Goal: Obtain resource: Download file/media

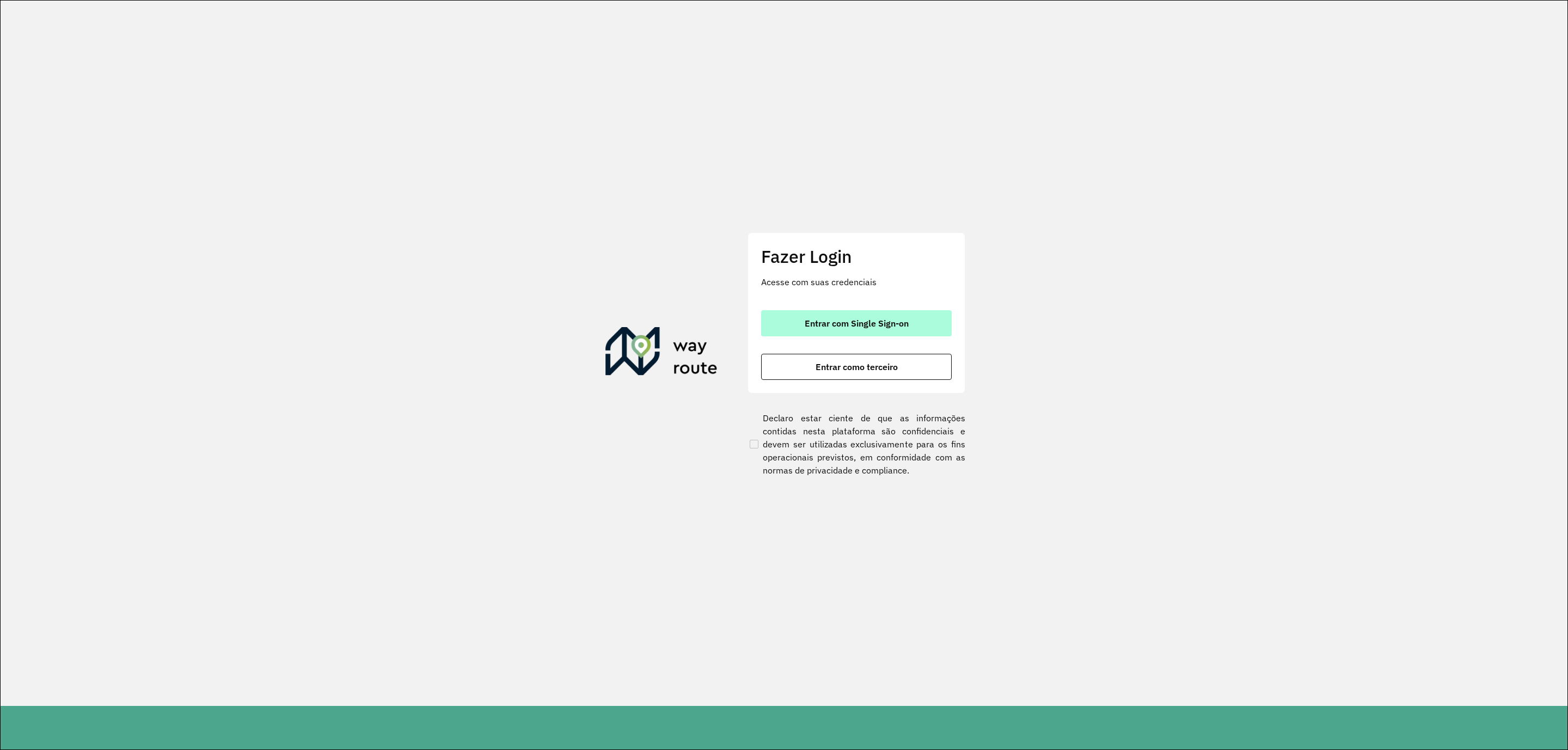
click at [884, 325] on span "Entrar com Single Sign-on" at bounding box center [857, 323] width 104 height 8
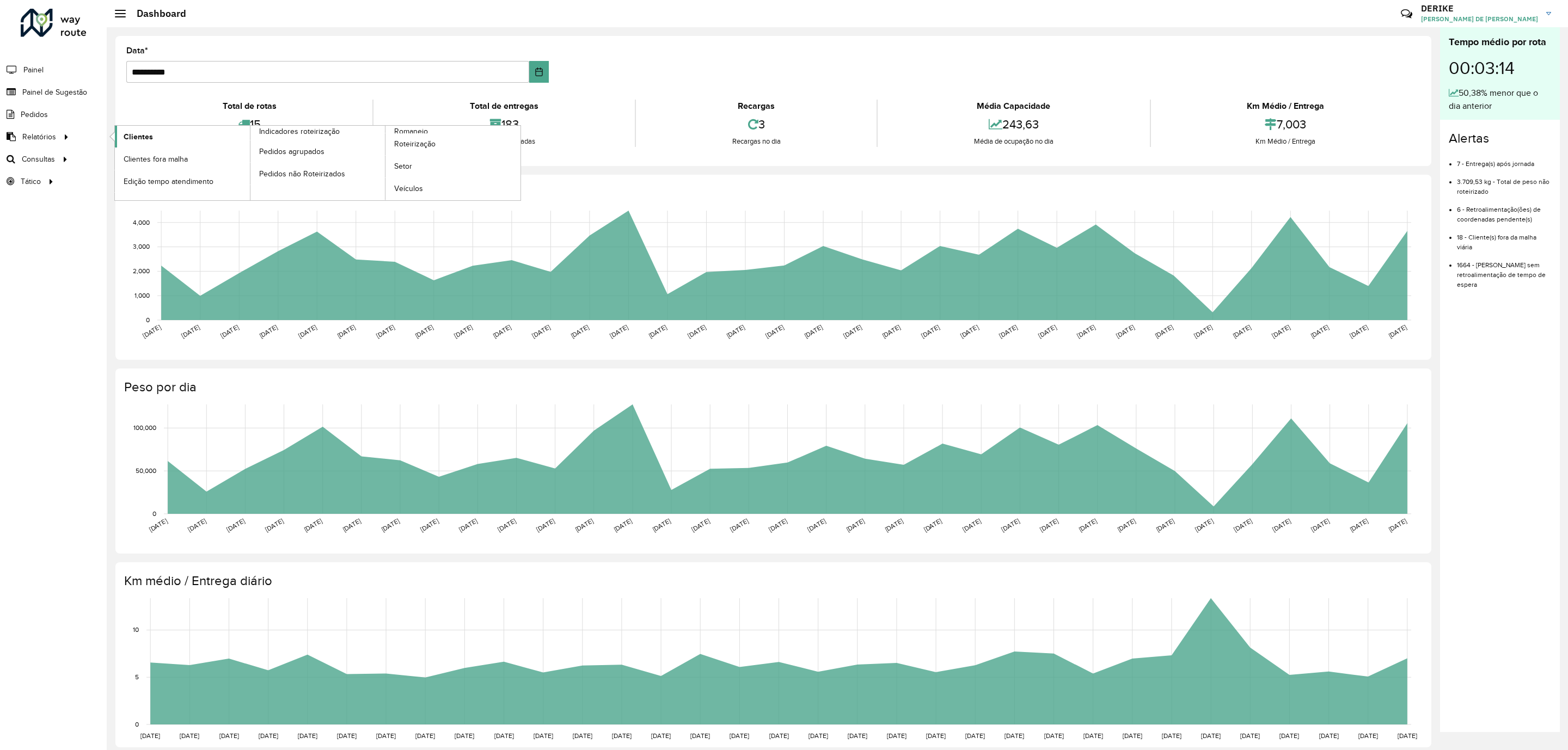
click at [152, 139] on link "Clientes" at bounding box center [182, 136] width 135 height 22
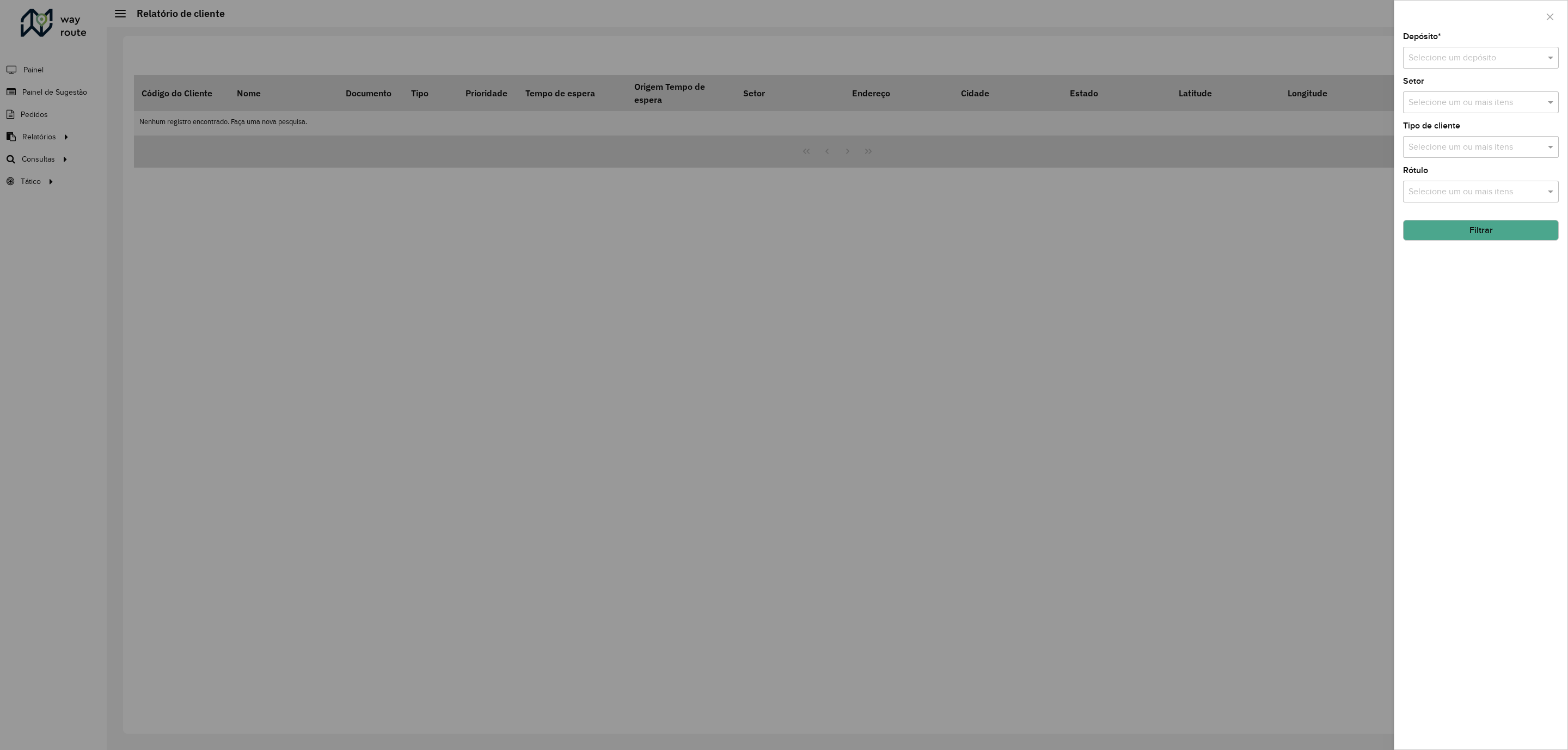
click at [1439, 66] on div "Selecione um depósito" at bounding box center [1481, 57] width 156 height 22
click at [1430, 85] on span "CDD Blumenau" at bounding box center [1437, 89] width 59 height 9
click at [1496, 237] on button "Filtrar" at bounding box center [1481, 230] width 156 height 21
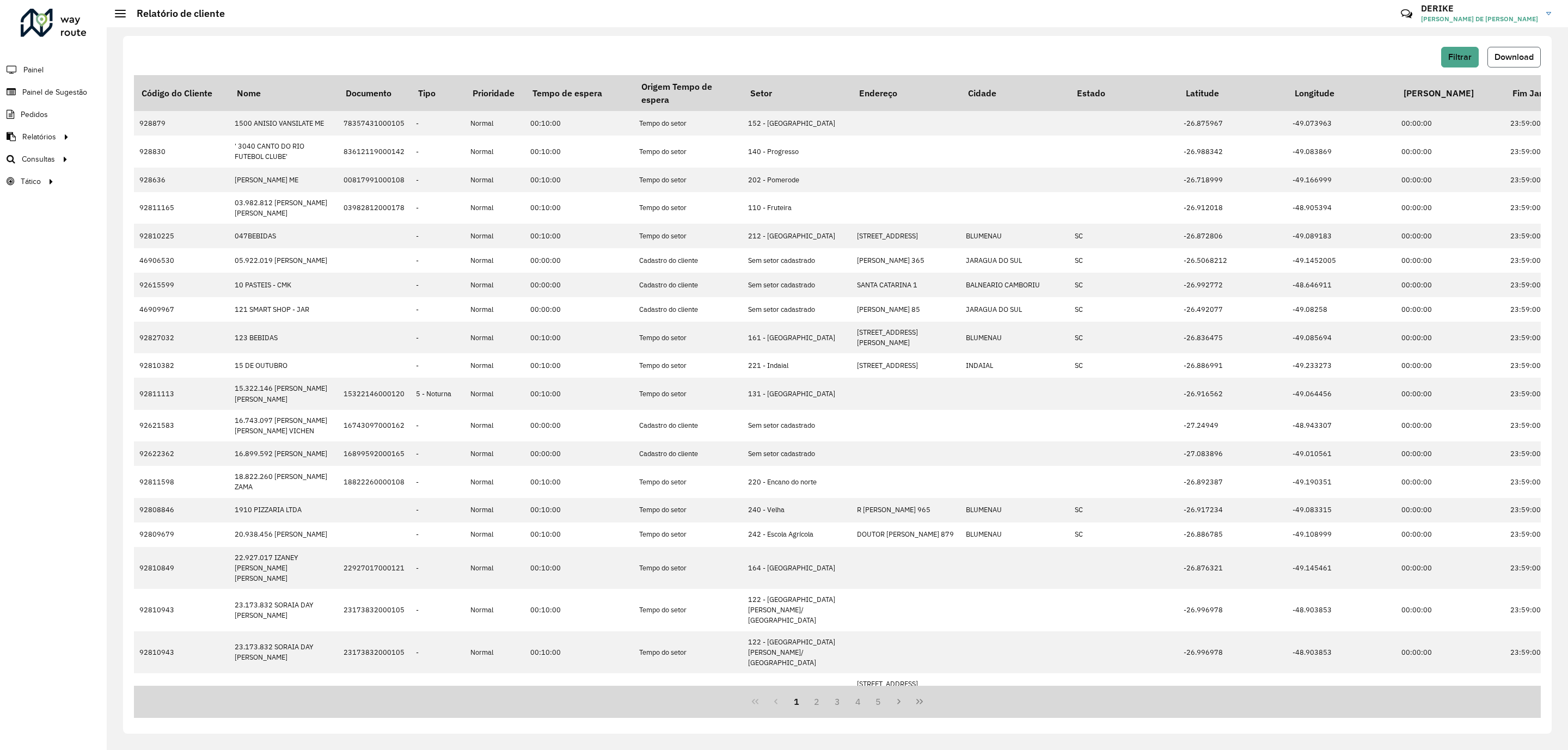
click at [1525, 56] on span "Download" at bounding box center [1514, 57] width 39 height 9
